Goal: Information Seeking & Learning: Find specific fact

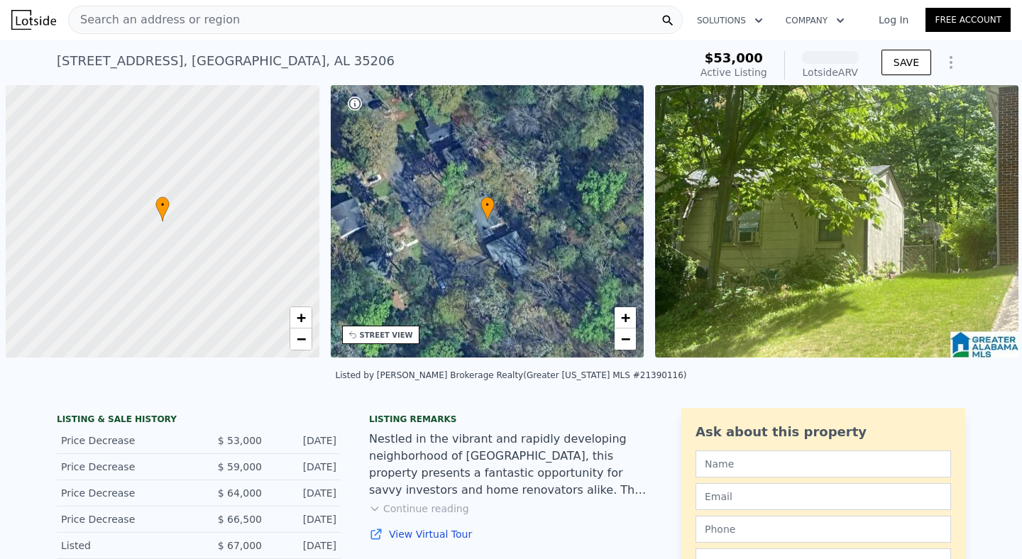
scroll to position [0, 6]
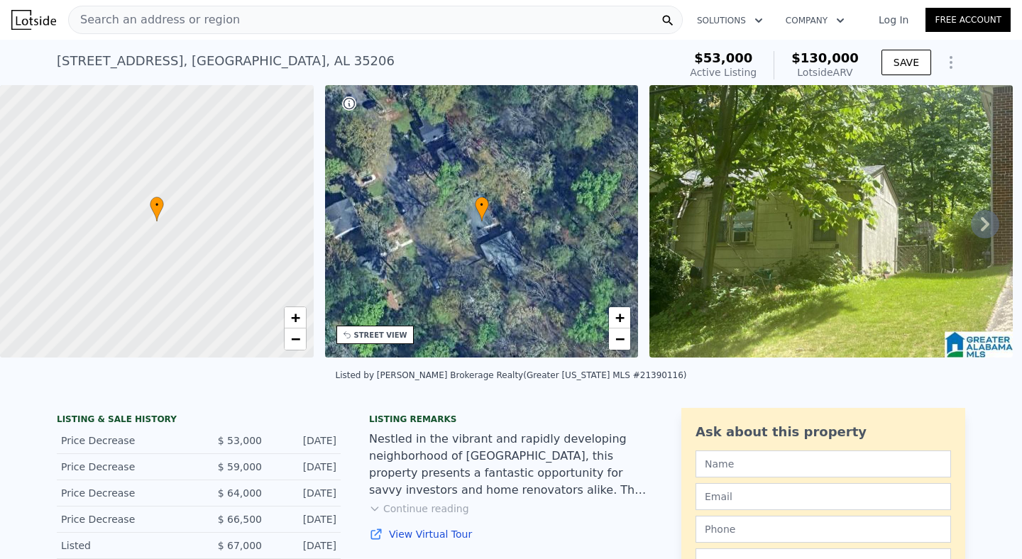
click at [145, 65] on div "[STREET_ADDRESS]" at bounding box center [226, 61] width 338 height 20
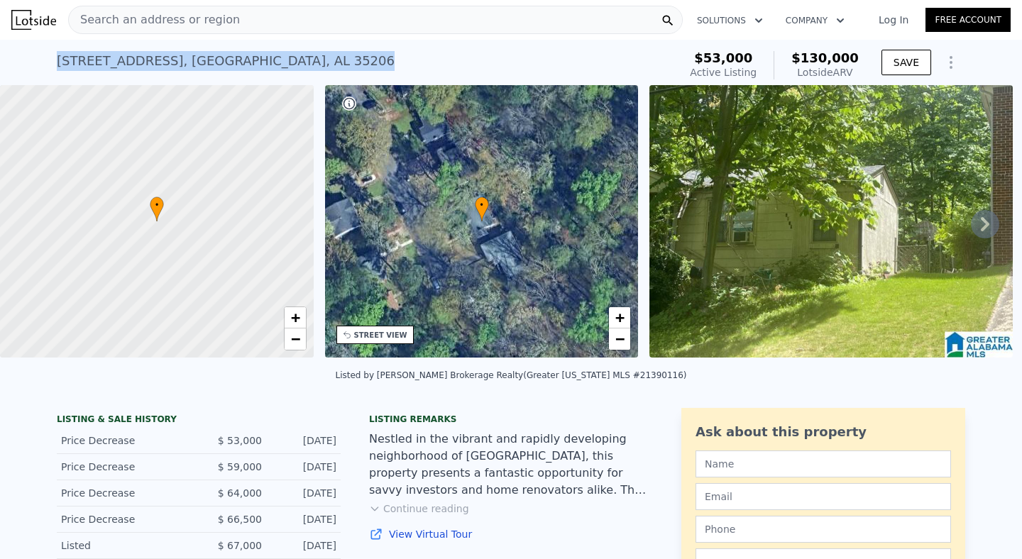
click at [145, 65] on div "[STREET_ADDRESS]" at bounding box center [226, 61] width 338 height 20
copy div "[STREET_ADDRESS] Active at $53k (~ARV $130k )"
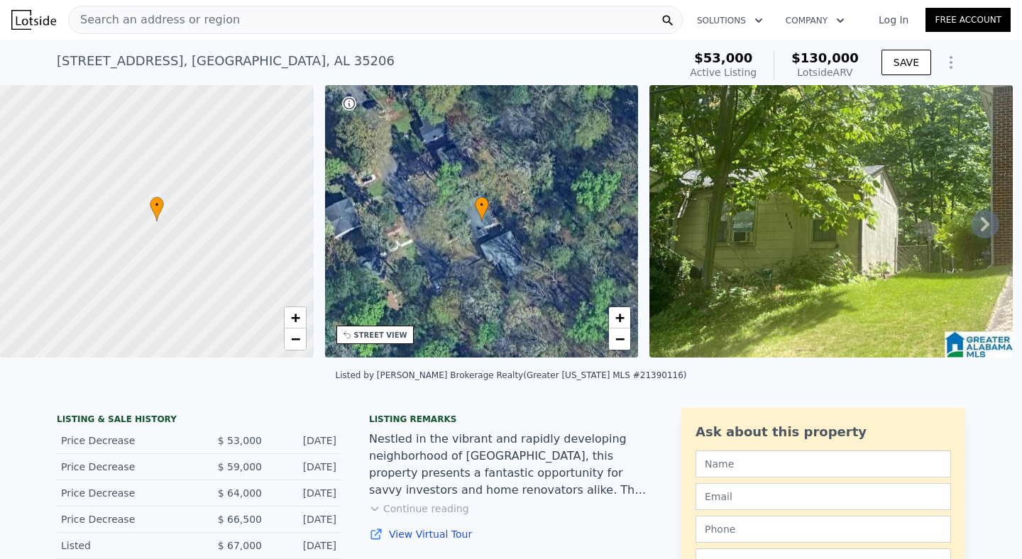
click at [225, 70] on div "[STREET_ADDRESS]" at bounding box center [226, 61] width 338 height 20
click at [313, 15] on div "Search an address or region" at bounding box center [375, 20] width 614 height 28
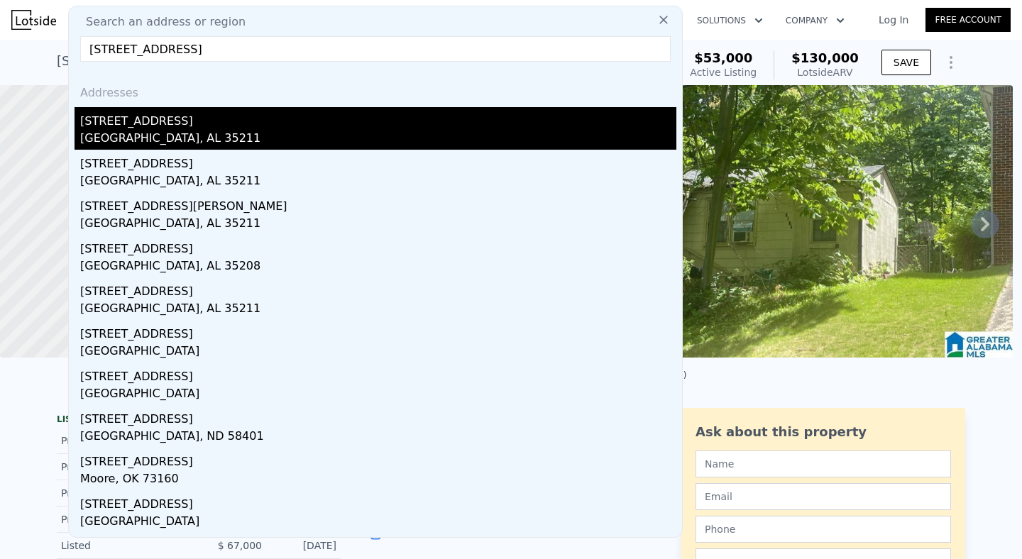
type input "[STREET_ADDRESS]"
click at [216, 128] on div "[STREET_ADDRESS]" at bounding box center [378, 118] width 596 height 23
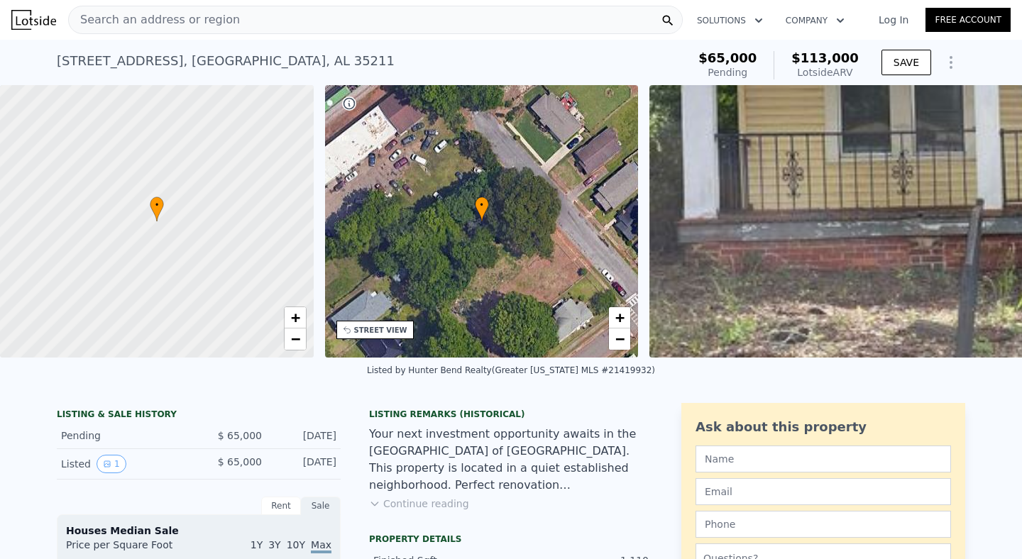
click at [187, 58] on div "[STREET_ADDRESS]" at bounding box center [226, 61] width 338 height 20
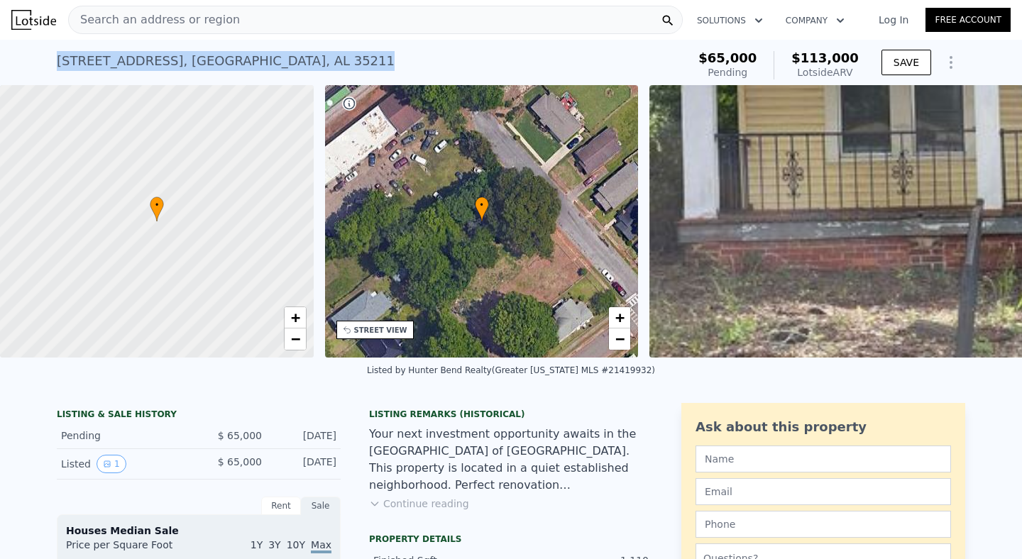
click at [187, 58] on div "[STREET_ADDRESS]" at bounding box center [226, 61] width 338 height 20
copy div "[STREET_ADDRESS] Pending (~ARV $113k )"
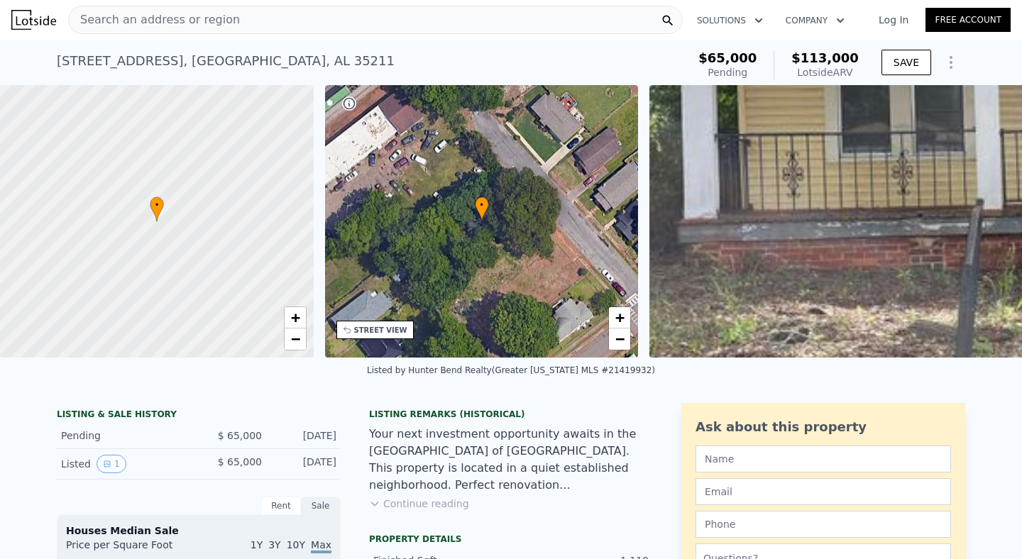
click at [377, 26] on div "Search an address or region" at bounding box center [375, 20] width 614 height 28
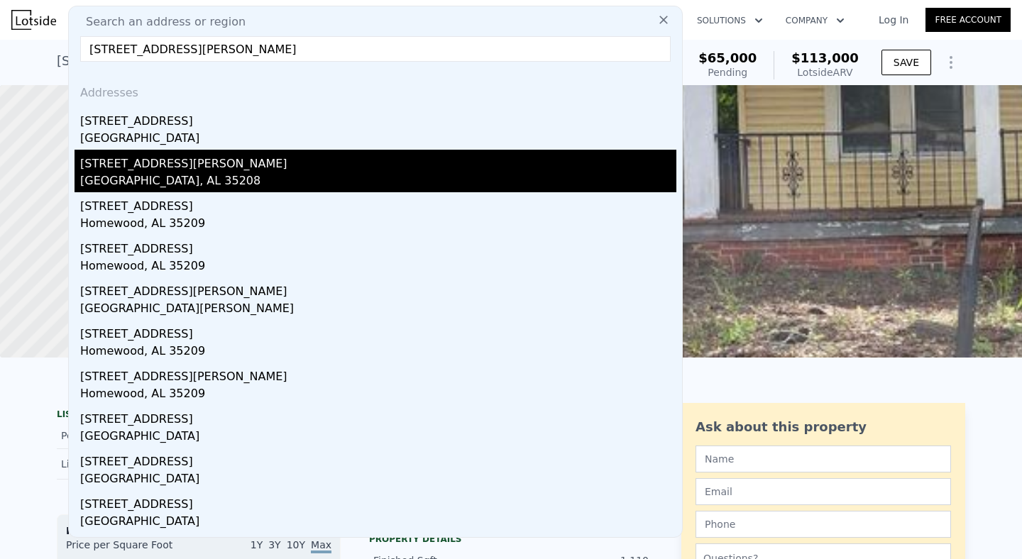
type input "[STREET_ADDRESS][PERSON_NAME]"
click at [194, 181] on div "[GEOGRAPHIC_DATA], AL 35208" at bounding box center [378, 182] width 596 height 20
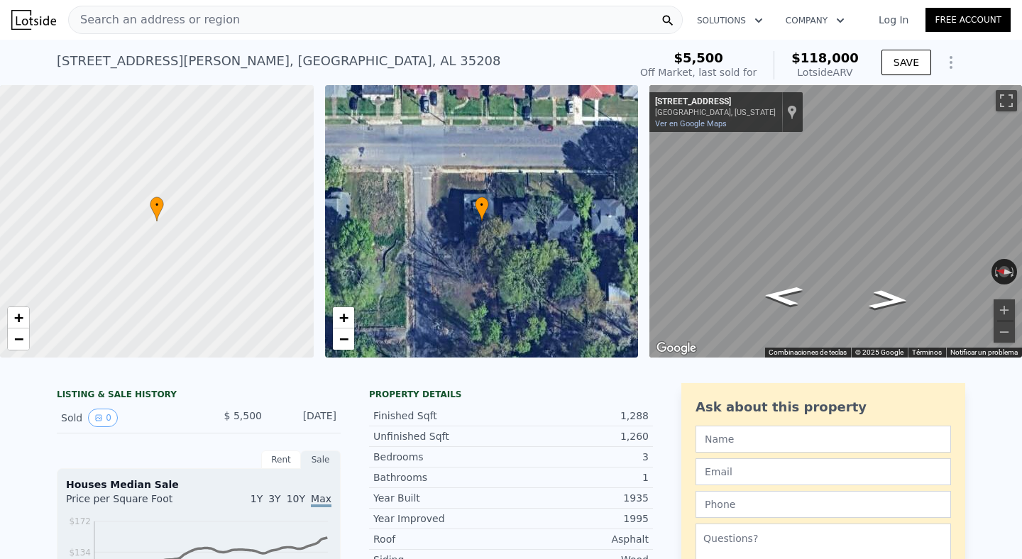
click at [186, 64] on div "[STREET_ADDRESS][PERSON_NAME]" at bounding box center [279, 61] width 444 height 20
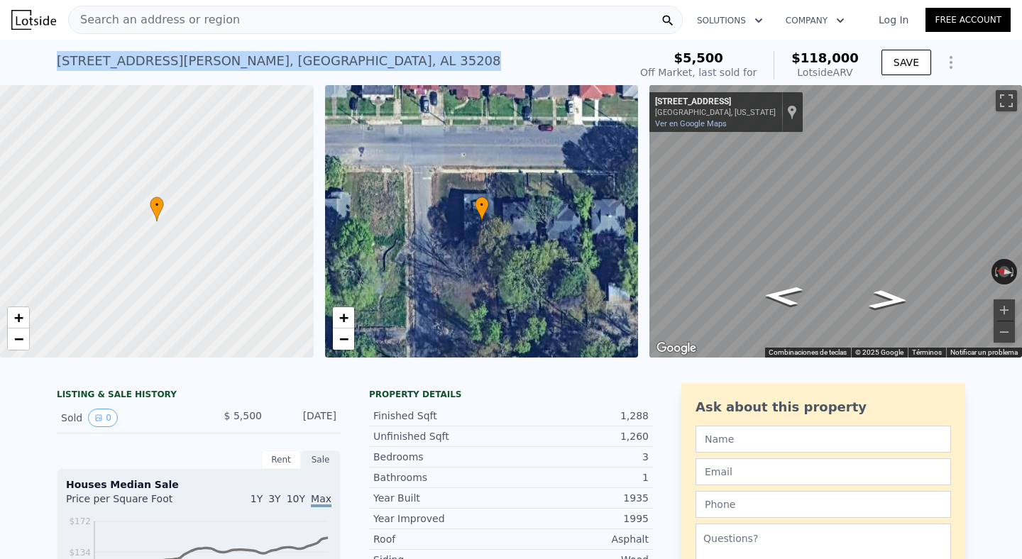
click at [186, 64] on div "[STREET_ADDRESS][PERSON_NAME]" at bounding box center [279, 61] width 444 height 20
copy div "[STREET_ADDRESS][PERSON_NAME] Sold [DATE] for $5,500 (~ARV $118k )"
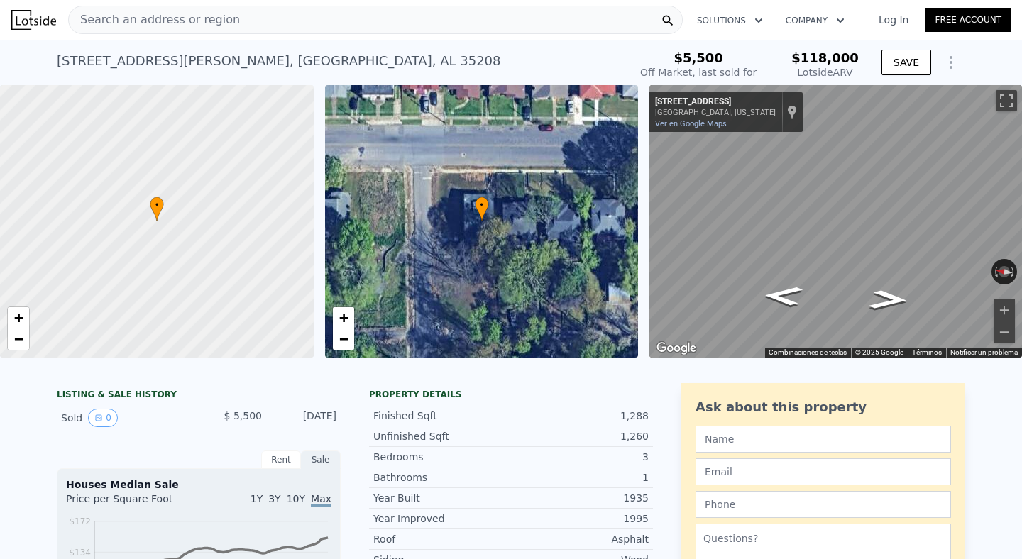
click at [450, 18] on div "Search an address or region" at bounding box center [375, 20] width 614 height 28
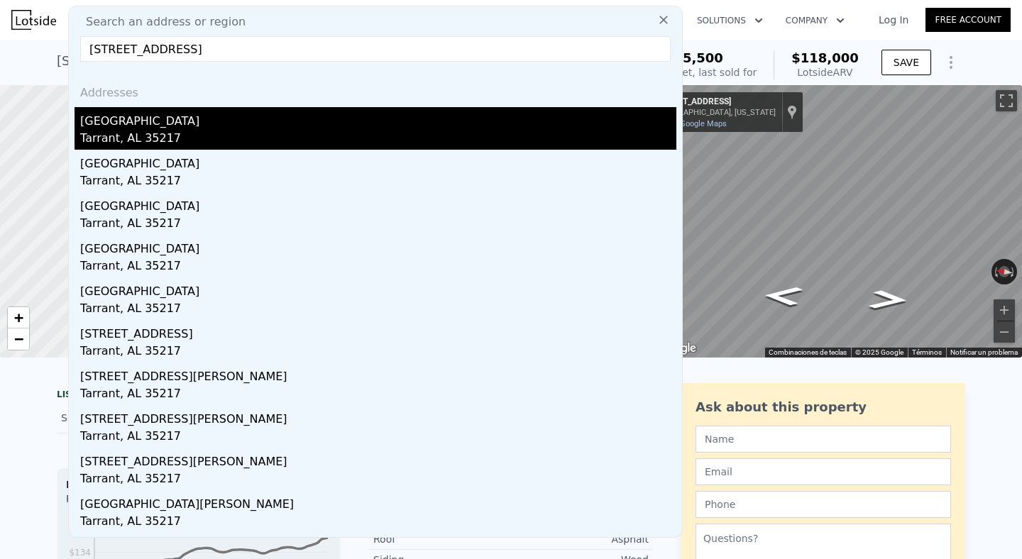
type input "[STREET_ADDRESS]"
click at [253, 133] on div "Tarrant, AL 35217" at bounding box center [378, 140] width 596 height 20
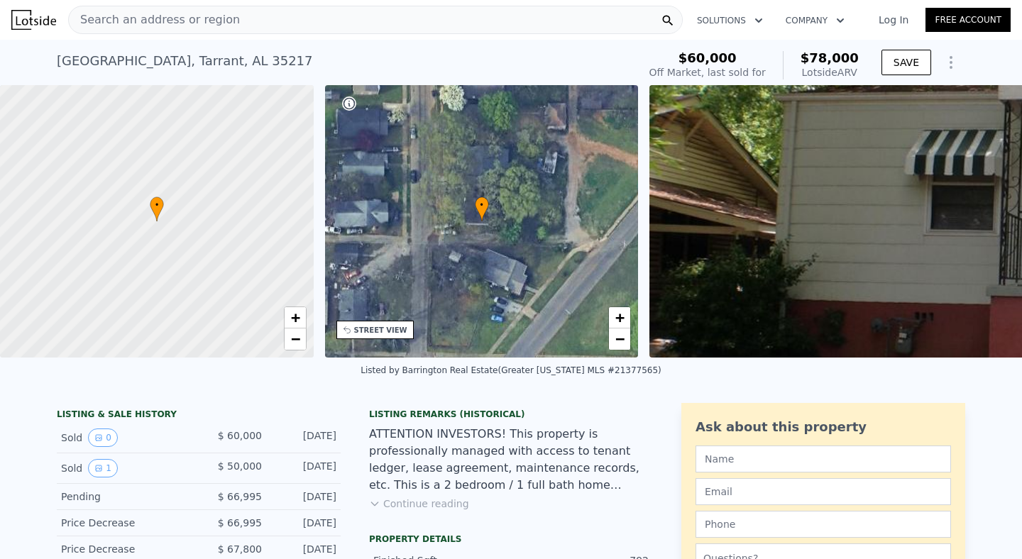
click at [192, 62] on div "[STREET_ADDRESS]" at bounding box center [185, 61] width 256 height 20
copy div "[STREET_ADDRESS] Sold [DATE] for $60k (~ARV $78k )"
